Goal: Information Seeking & Learning: Check status

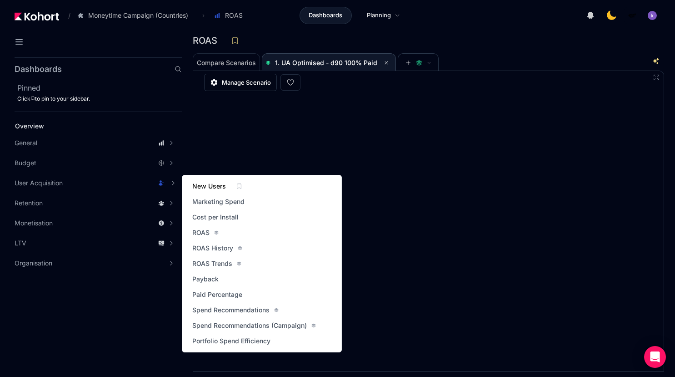
click at [216, 188] on span "New Users" at bounding box center [209, 185] width 34 height 9
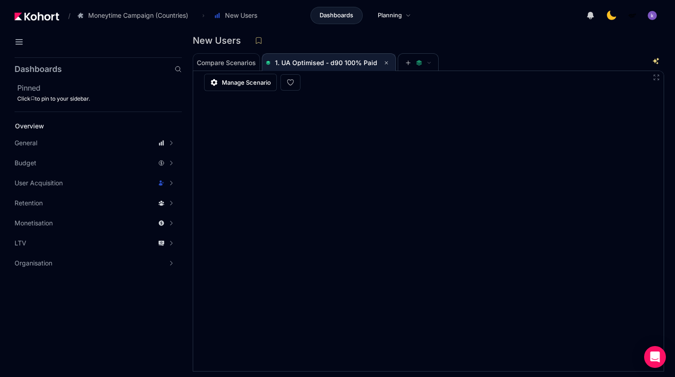
click at [331, 65] on span "1. UA Optimised - d90 100% Paid" at bounding box center [326, 63] width 102 height 8
click at [387, 58] on button at bounding box center [386, 62] width 11 height 11
